Goal: Information Seeking & Learning: Learn about a topic

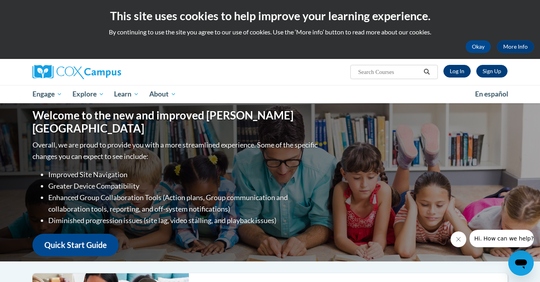
click at [458, 70] on link "Log In" at bounding box center [456, 71] width 27 height 13
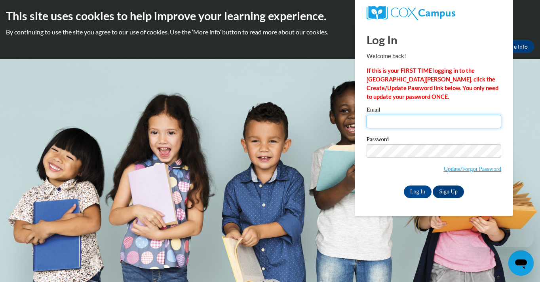
type input "[EMAIL_ADDRESS][PERSON_NAME][DOMAIN_NAME]"
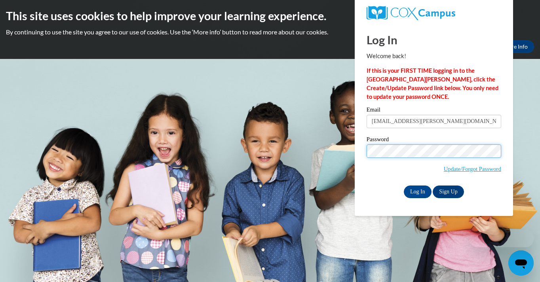
click at [417, 190] on input "Log In" at bounding box center [418, 192] width 28 height 13
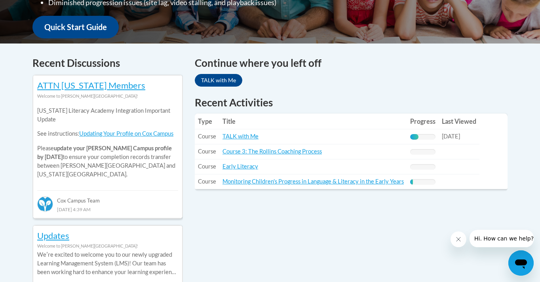
scroll to position [293, 0]
click at [251, 138] on link "TALK with Me" at bounding box center [241, 136] width 36 height 7
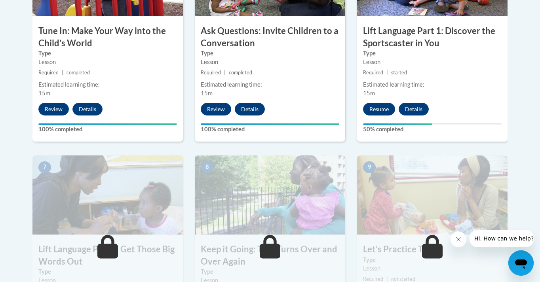
scroll to position [565, 0]
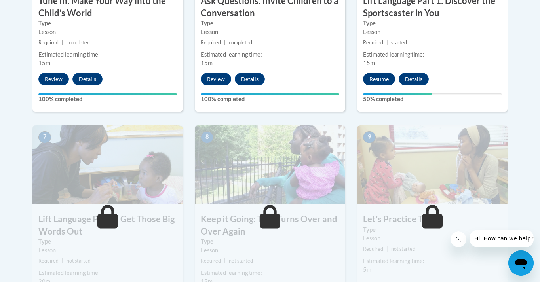
click at [381, 80] on button "Resume" at bounding box center [379, 79] width 32 height 13
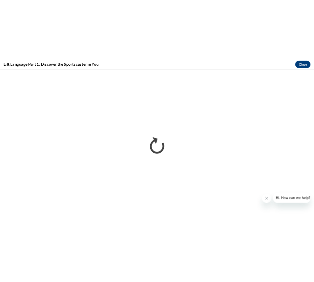
scroll to position [0, 0]
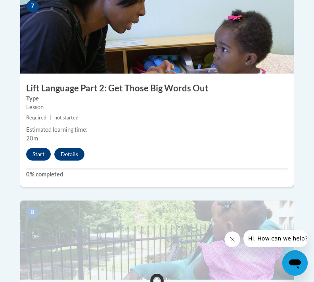
scroll to position [1565, 0]
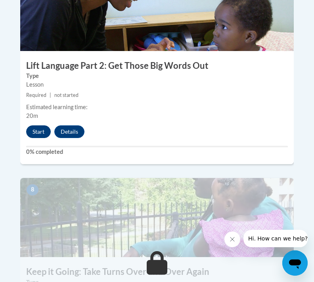
click at [33, 126] on button "Start" at bounding box center [38, 132] width 25 height 13
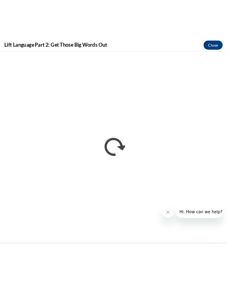
scroll to position [0, 0]
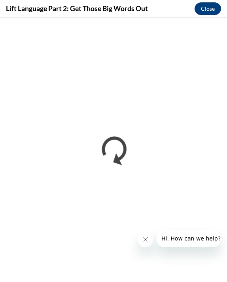
click at [203, 8] on button "Close" at bounding box center [208, 8] width 27 height 13
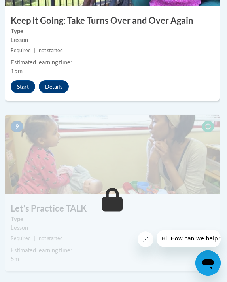
scroll to position [1794, 2]
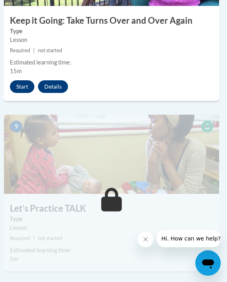
click at [23, 85] on button "Start" at bounding box center [22, 86] width 25 height 13
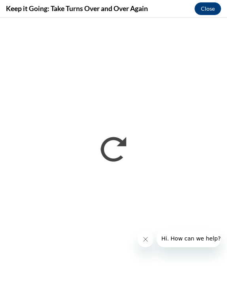
scroll to position [0, 0]
click at [213, 9] on button "Close" at bounding box center [208, 8] width 27 height 13
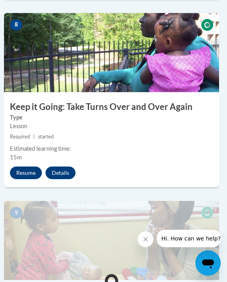
scroll to position [1708, 2]
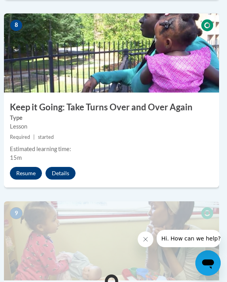
click at [27, 169] on button "Resume" at bounding box center [26, 173] width 32 height 13
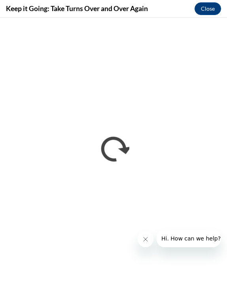
scroll to position [0, 0]
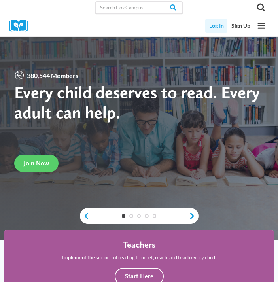
click at [219, 27] on link "Log In" at bounding box center [216, 26] width 22 height 14
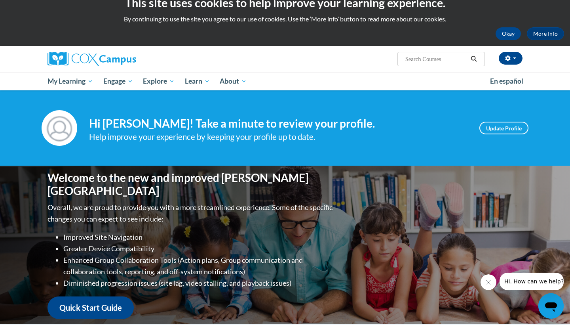
scroll to position [12, 0]
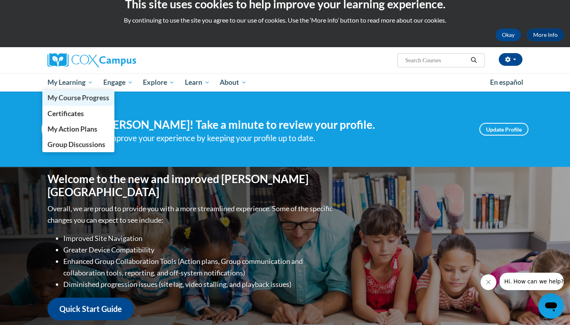
click at [81, 96] on span "My Course Progress" at bounding box center [79, 97] width 62 height 8
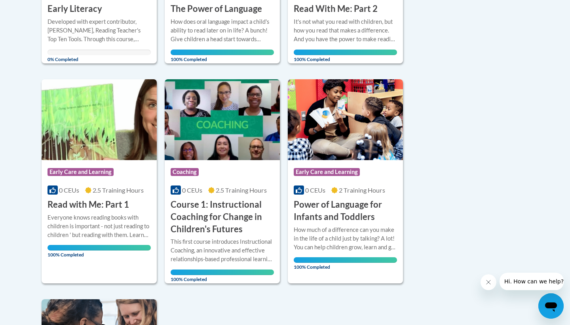
scroll to position [546, 0]
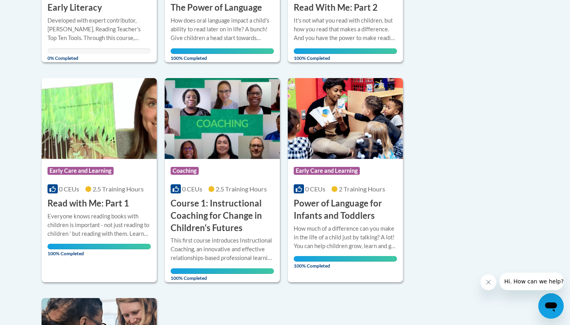
click at [79, 202] on h3 "Read with Me: Part 1" at bounding box center [89, 203] width 82 height 12
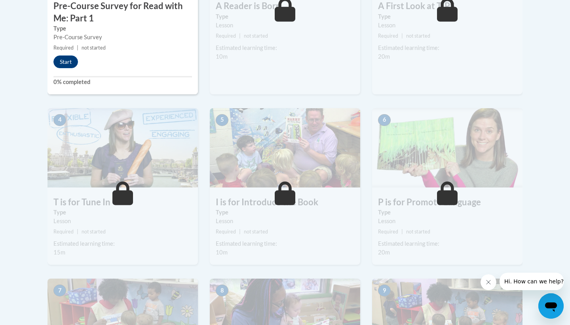
scroll to position [354, 0]
click at [68, 57] on button "Start" at bounding box center [65, 61] width 25 height 13
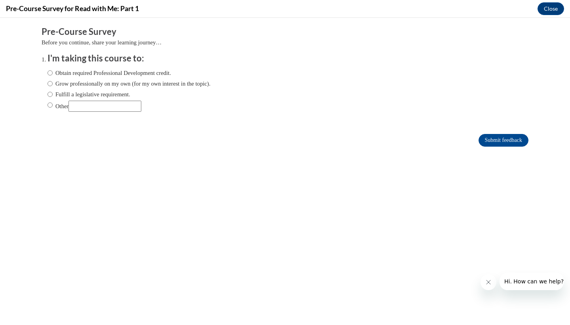
scroll to position [0, 0]
click at [49, 72] on input "Obtain required Professional Development credit." at bounding box center [50, 72] width 5 height 9
radio input "true"
click at [493, 139] on input "Submit feedback" at bounding box center [504, 140] width 50 height 13
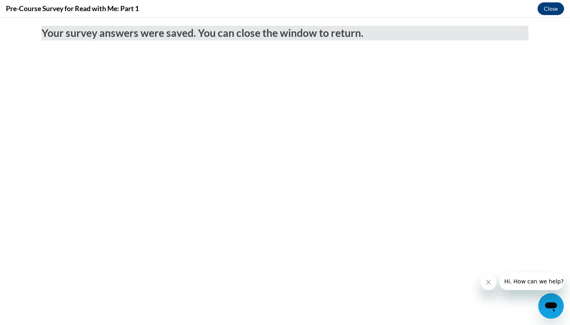
click at [550, 9] on button "Close" at bounding box center [551, 8] width 27 height 13
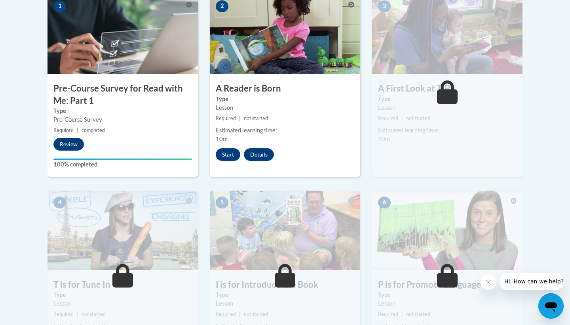
scroll to position [272, 0]
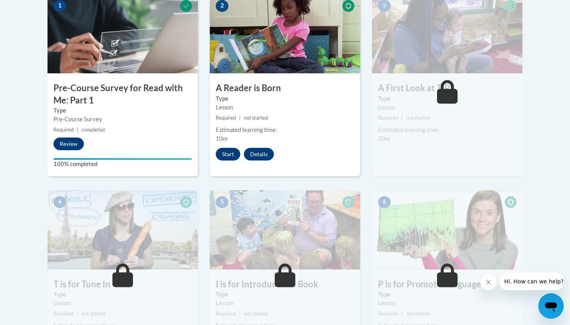
click at [234, 154] on button "Start" at bounding box center [228, 154] width 25 height 13
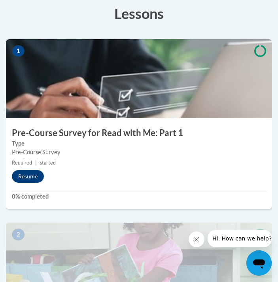
scroll to position [228, 0]
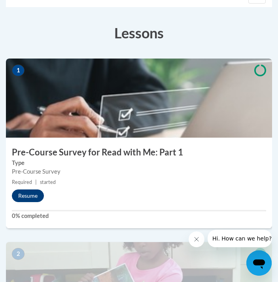
click at [25, 196] on button "Resume" at bounding box center [28, 196] width 32 height 13
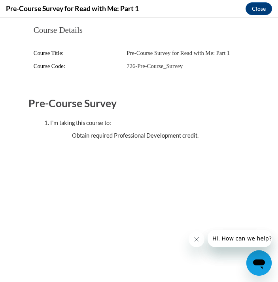
scroll to position [0, 0]
click at [257, 11] on button "Close" at bounding box center [259, 8] width 27 height 13
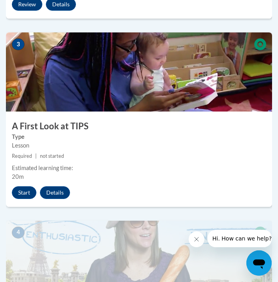
scroll to position [628, 0]
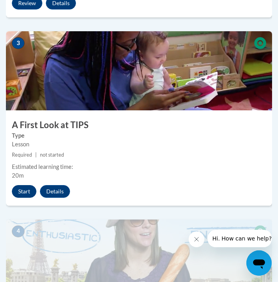
click at [22, 190] on button "Start" at bounding box center [24, 191] width 25 height 13
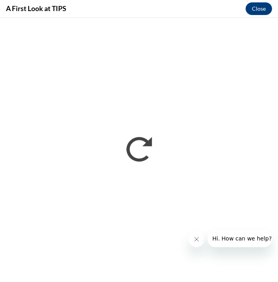
scroll to position [0, 0]
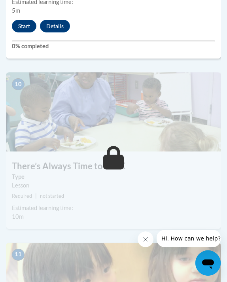
scroll to position [2062, 0]
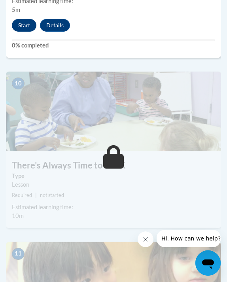
click at [28, 24] on button "Start" at bounding box center [24, 25] width 25 height 13
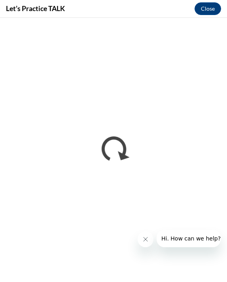
scroll to position [0, 0]
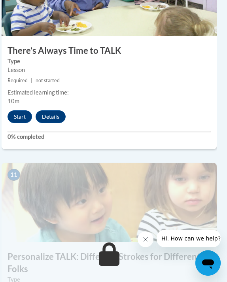
scroll to position [2152, 4]
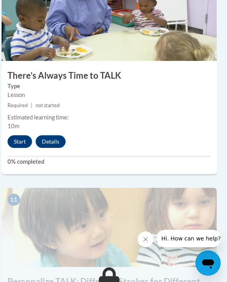
click at [15, 135] on button "Start" at bounding box center [20, 141] width 25 height 13
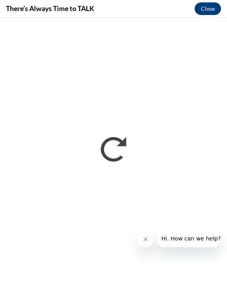
scroll to position [0, 0]
click at [203, 11] on button "Close" at bounding box center [208, 8] width 27 height 13
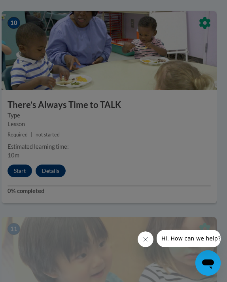
scroll to position [2114, 4]
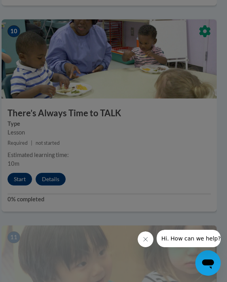
click at [18, 176] on div at bounding box center [113, 141] width 227 height 282
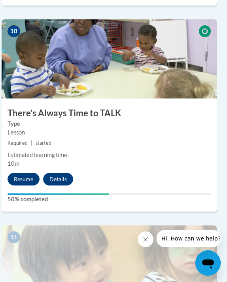
click at [18, 176] on button "Resume" at bounding box center [24, 179] width 32 height 13
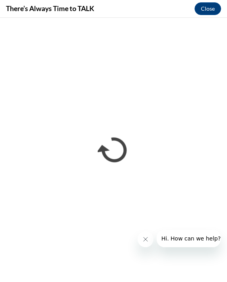
scroll to position [0, 0]
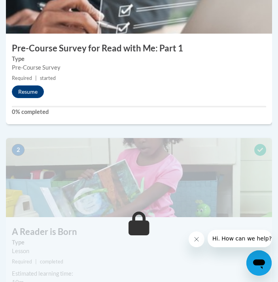
scroll to position [331, 0]
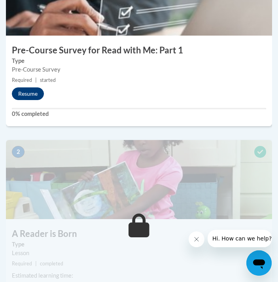
click at [32, 93] on button "Resume" at bounding box center [28, 93] width 32 height 13
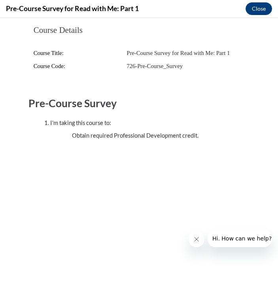
scroll to position [0, 0]
click at [261, 8] on button "Close" at bounding box center [259, 8] width 27 height 13
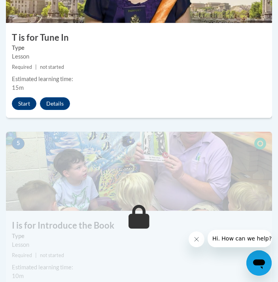
scroll to position [905, 0]
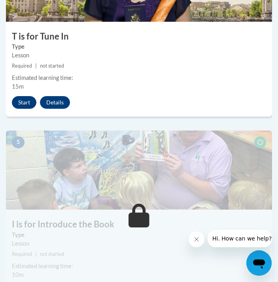
click at [26, 98] on button "Start" at bounding box center [24, 102] width 25 height 13
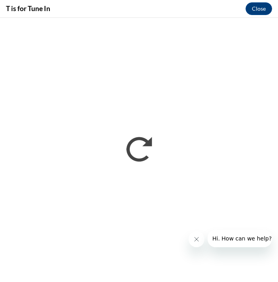
scroll to position [0, 0]
click at [196, 245] on button "Close message from company" at bounding box center [197, 240] width 16 height 16
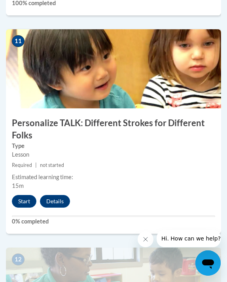
scroll to position [2315, 0]
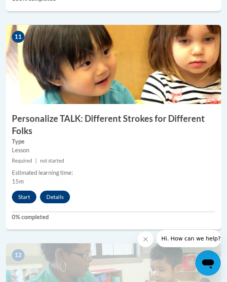
click at [25, 191] on button "Start" at bounding box center [24, 197] width 25 height 13
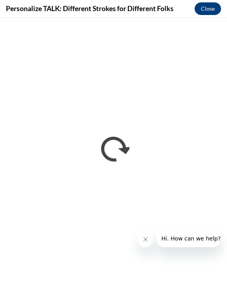
scroll to position [0, 0]
click at [147, 240] on icon "Close message from company" at bounding box center [146, 239] width 6 height 6
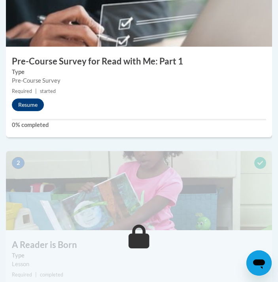
scroll to position [338, 0]
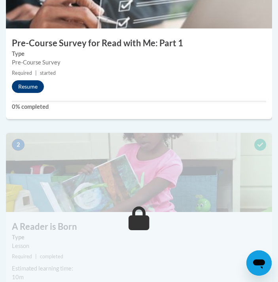
click at [25, 85] on button "Resume" at bounding box center [28, 86] width 32 height 13
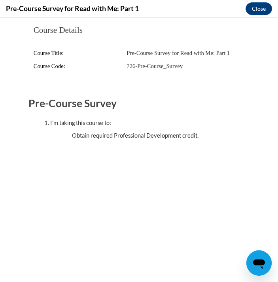
scroll to position [0, 0]
click at [260, 9] on button "Close" at bounding box center [259, 8] width 27 height 13
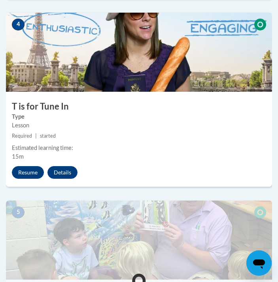
scroll to position [816, 0]
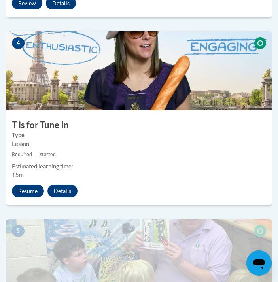
click at [28, 188] on button "Resume" at bounding box center [28, 191] width 32 height 13
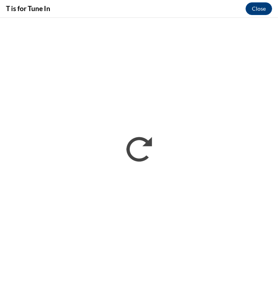
scroll to position [0, 0]
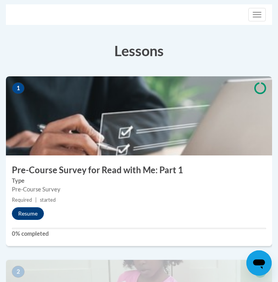
scroll to position [200, 0]
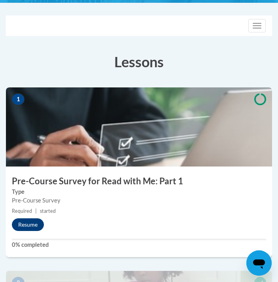
click at [26, 224] on button "Resume" at bounding box center [28, 225] width 32 height 13
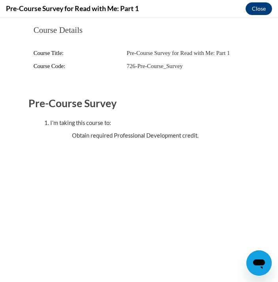
scroll to position [0, 0]
click at [258, 6] on button "Close" at bounding box center [259, 8] width 27 height 13
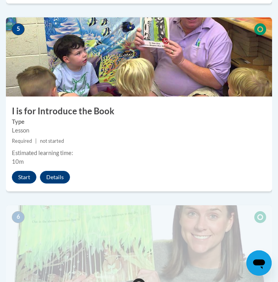
scroll to position [1020, 0]
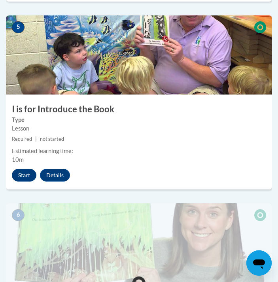
click at [29, 169] on button "Start" at bounding box center [24, 175] width 25 height 13
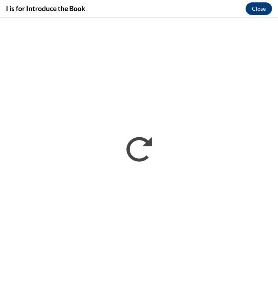
scroll to position [0, 0]
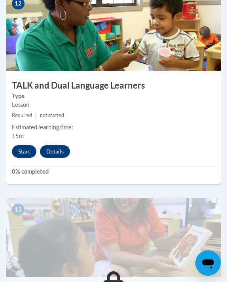
scroll to position [2571, 0]
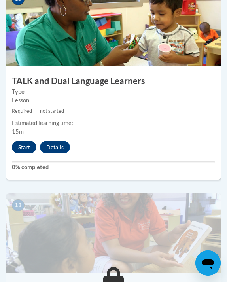
click at [25, 141] on button "Start" at bounding box center [24, 147] width 25 height 13
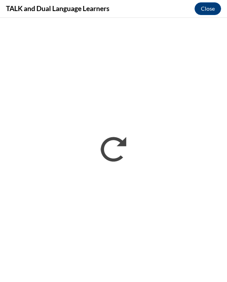
scroll to position [0, 0]
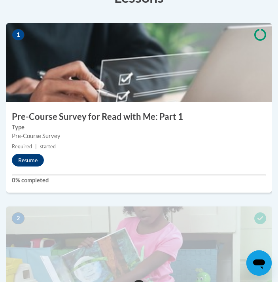
scroll to position [272, 0]
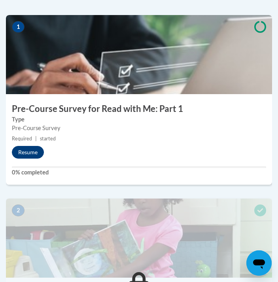
click at [30, 147] on button "Resume" at bounding box center [28, 152] width 32 height 13
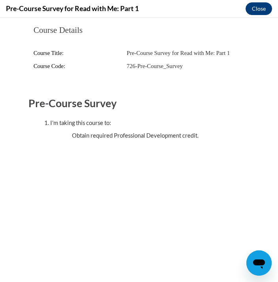
scroll to position [0, 0]
click at [263, 7] on button "Close" at bounding box center [259, 8] width 27 height 13
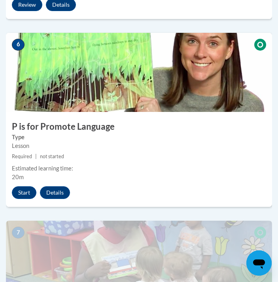
scroll to position [1196, 0]
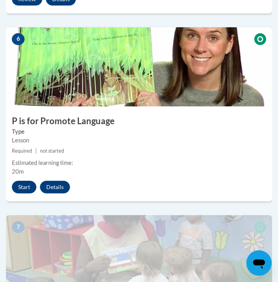
click at [24, 185] on button "Start" at bounding box center [24, 187] width 25 height 13
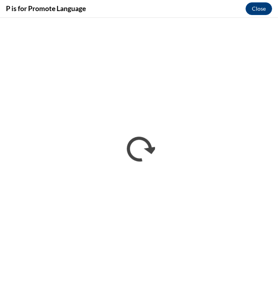
scroll to position [0, 0]
